Goal: Unclear: Browse casually

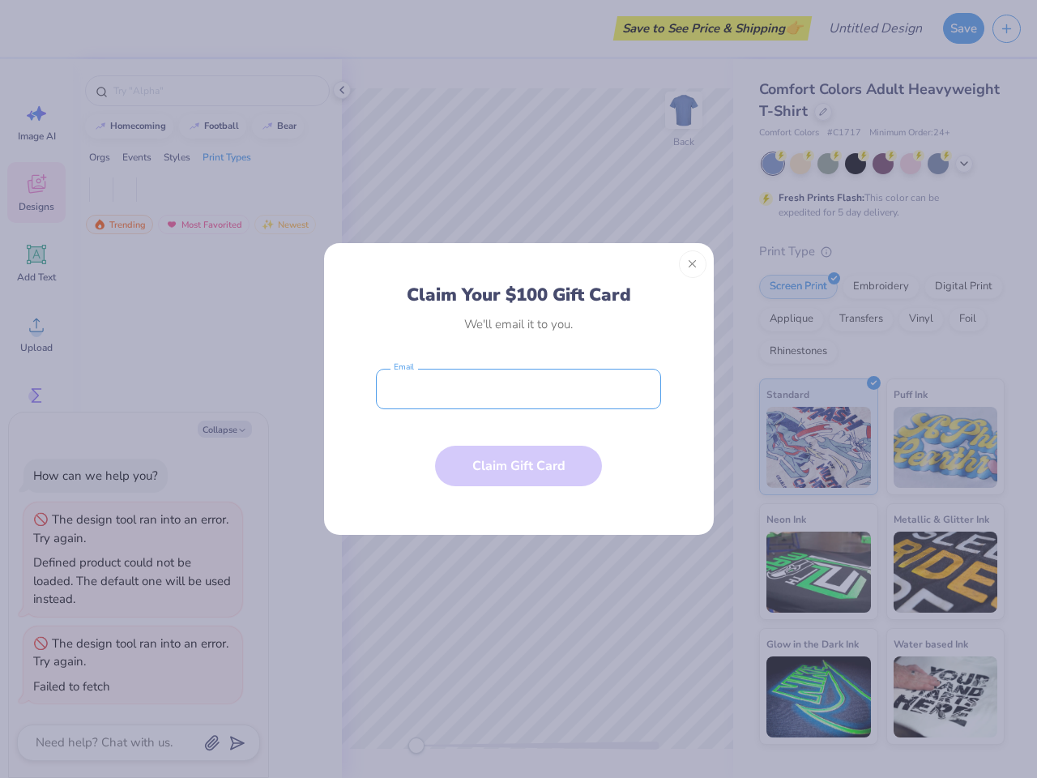
type textarea "x"
click at [519, 389] on input "email" at bounding box center [518, 389] width 285 height 41
click at [693, 264] on button "Close" at bounding box center [693, 264] width 28 height 28
